Goal: Task Accomplishment & Management: Use online tool/utility

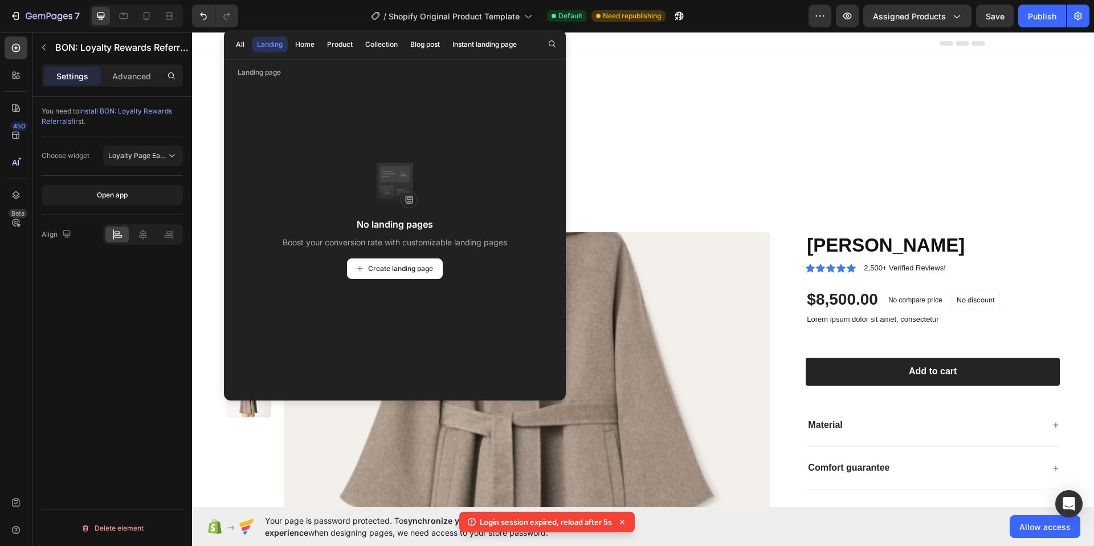
scroll to position [171, 0]
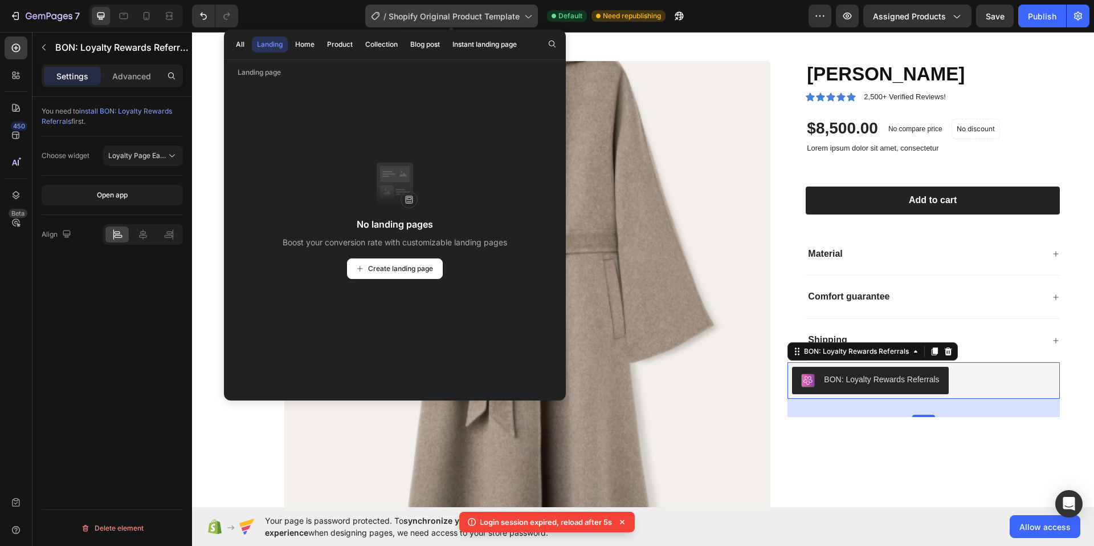
click at [461, 12] on span "Shopify Original Product Template" at bounding box center [454, 16] width 131 height 12
